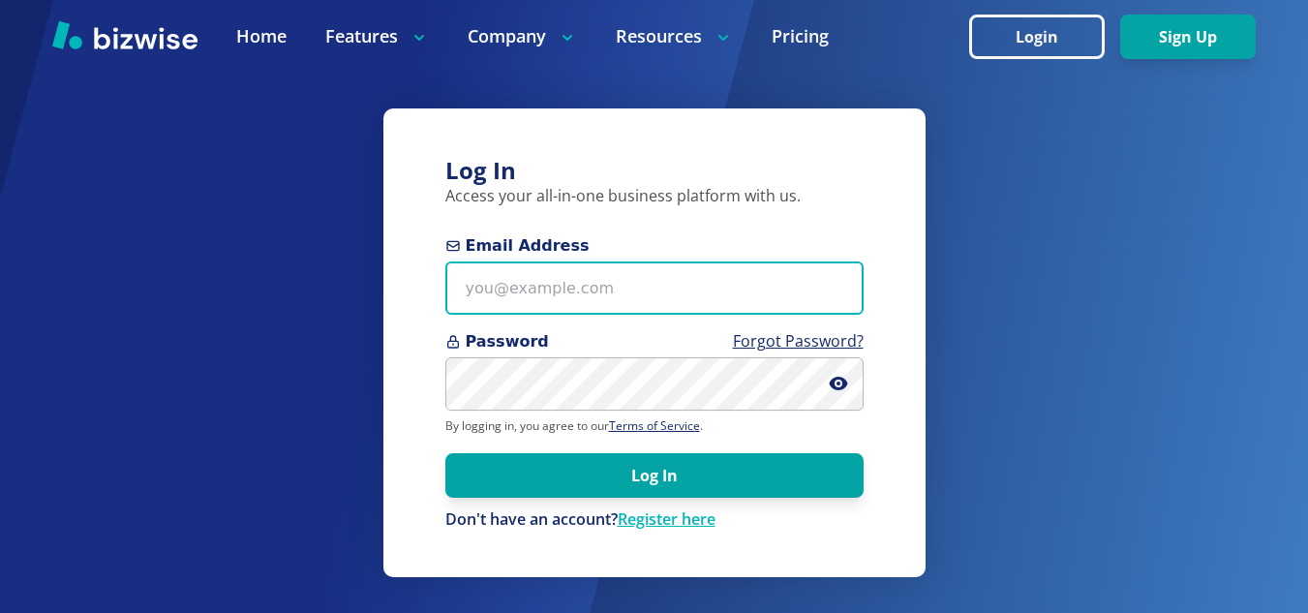
click at [498, 286] on input "Email Address" at bounding box center [655, 287] width 418 height 53
type input "emcclinch@gmail.com"
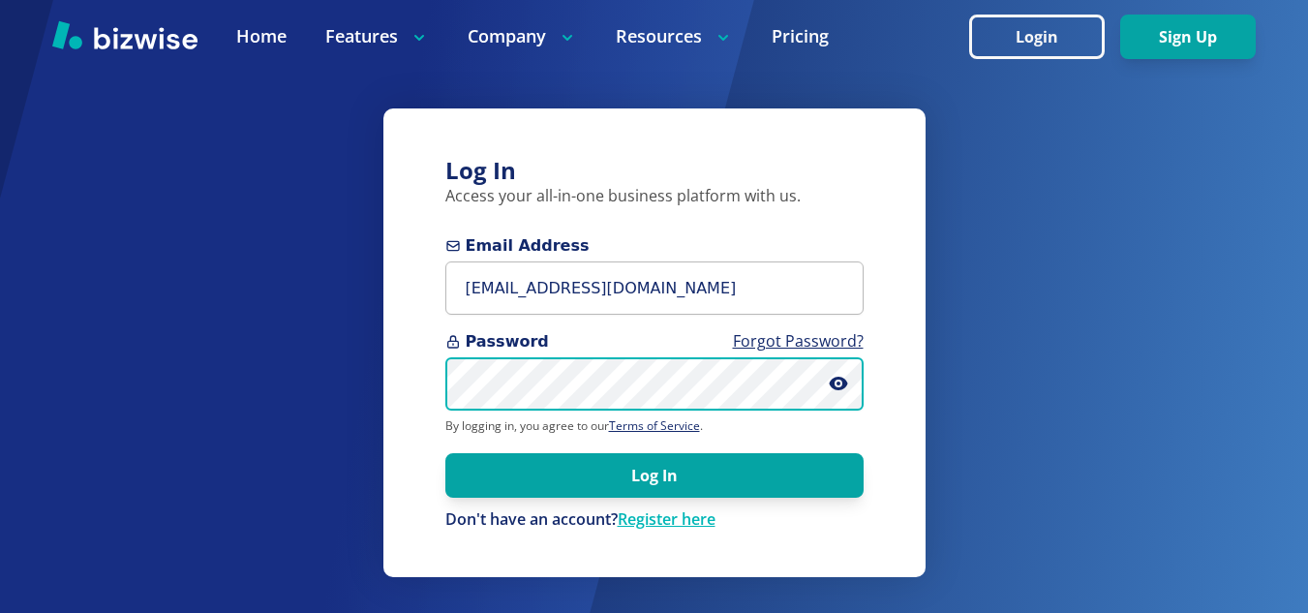
click at [446, 453] on button "Log In" at bounding box center [655, 475] width 418 height 45
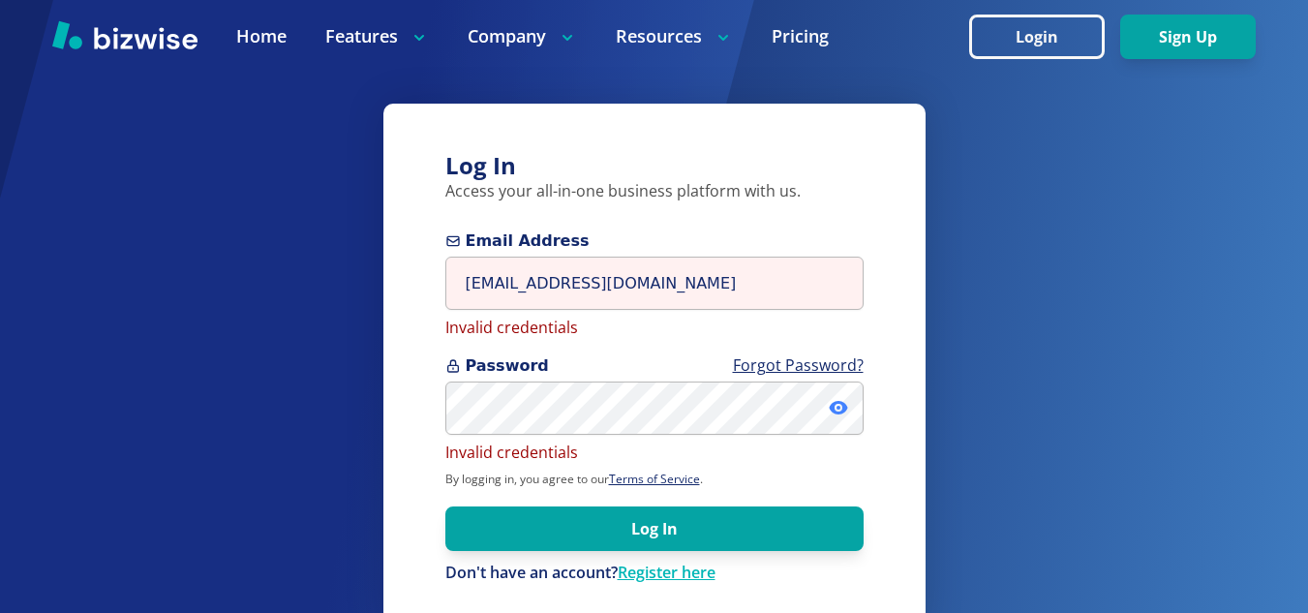
click at [841, 404] on icon at bounding box center [838, 408] width 18 height 14
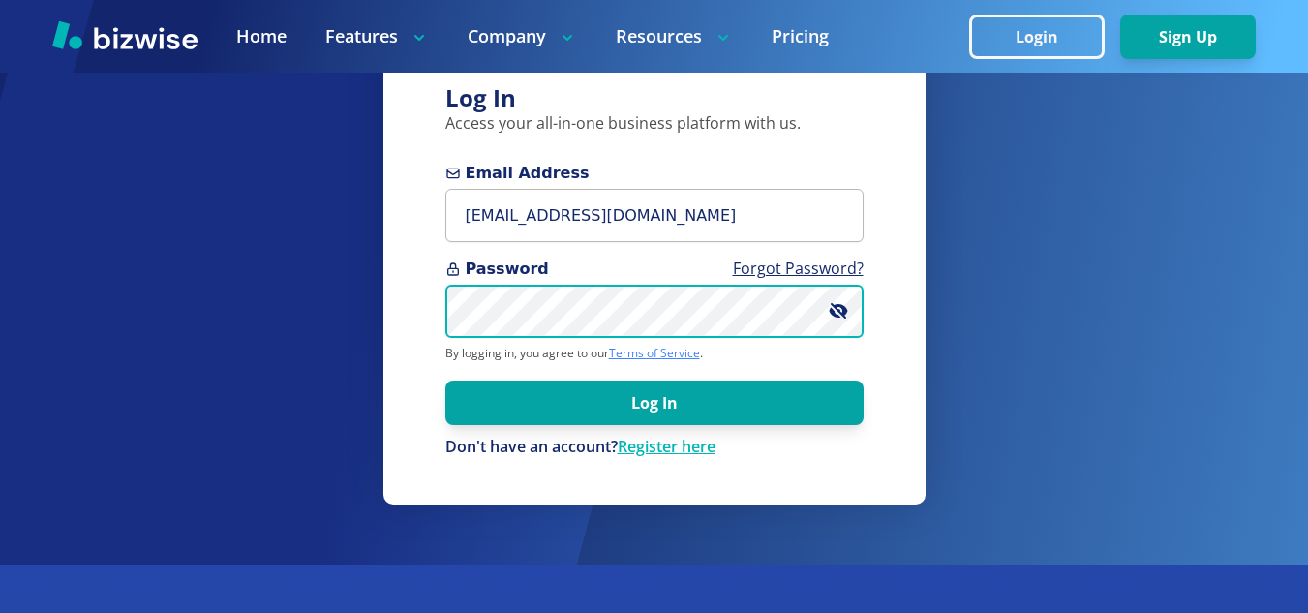
scroll to position [126, 0]
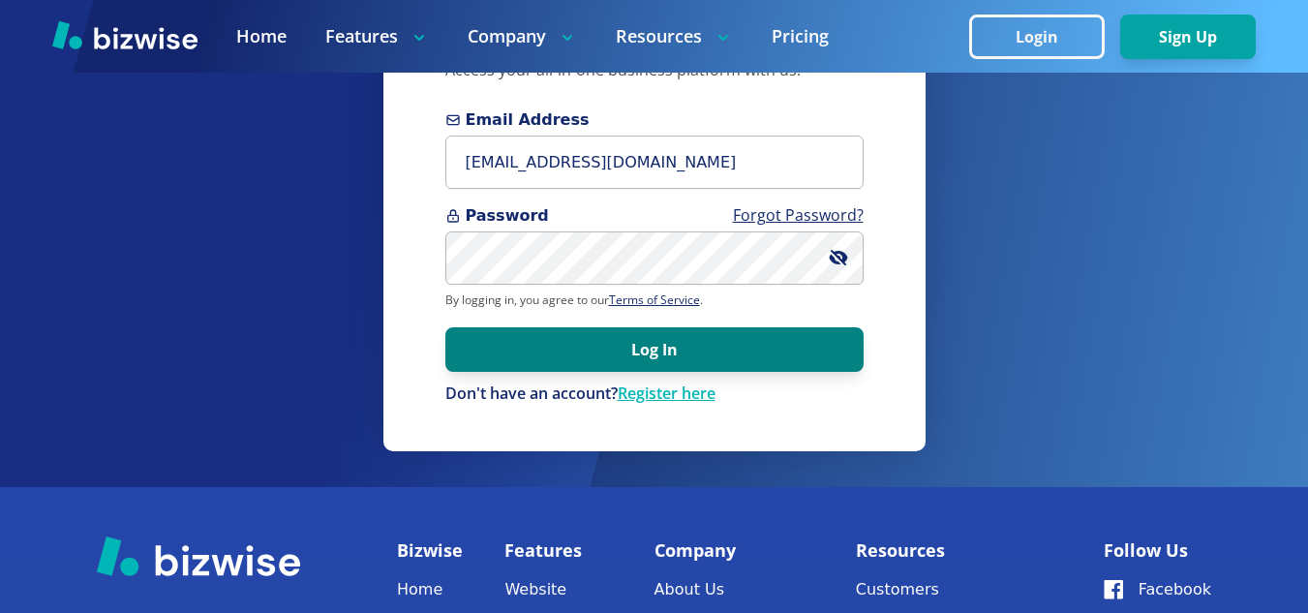
click at [669, 354] on button "Log In" at bounding box center [655, 349] width 418 height 45
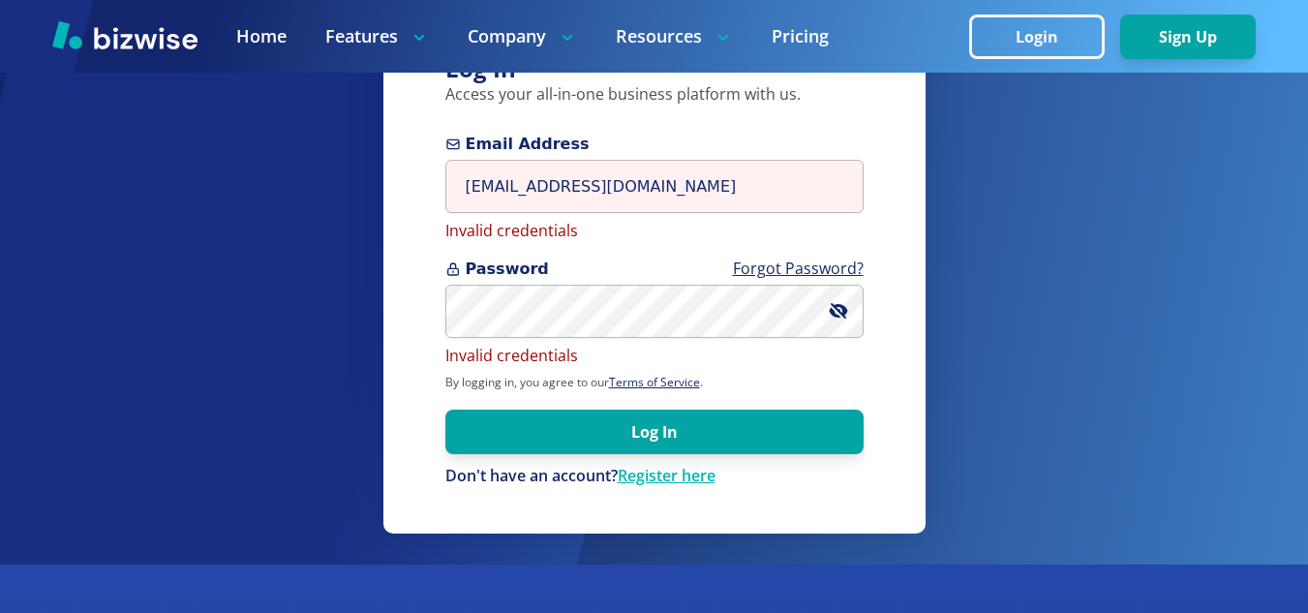
scroll to position [0, 0]
